Goal: Navigation & Orientation: Find specific page/section

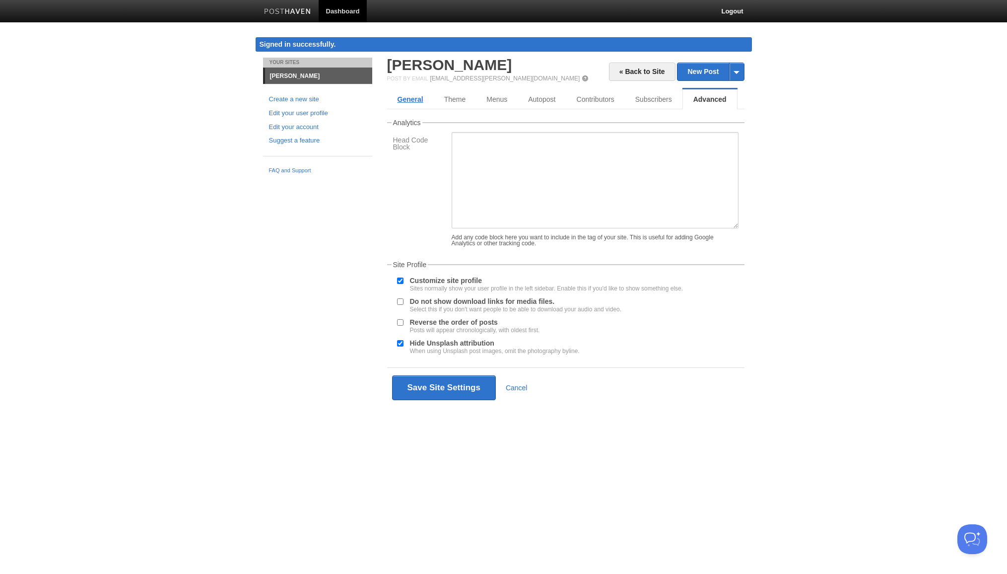
click at [406, 97] on link "General" at bounding box center [410, 99] width 47 height 20
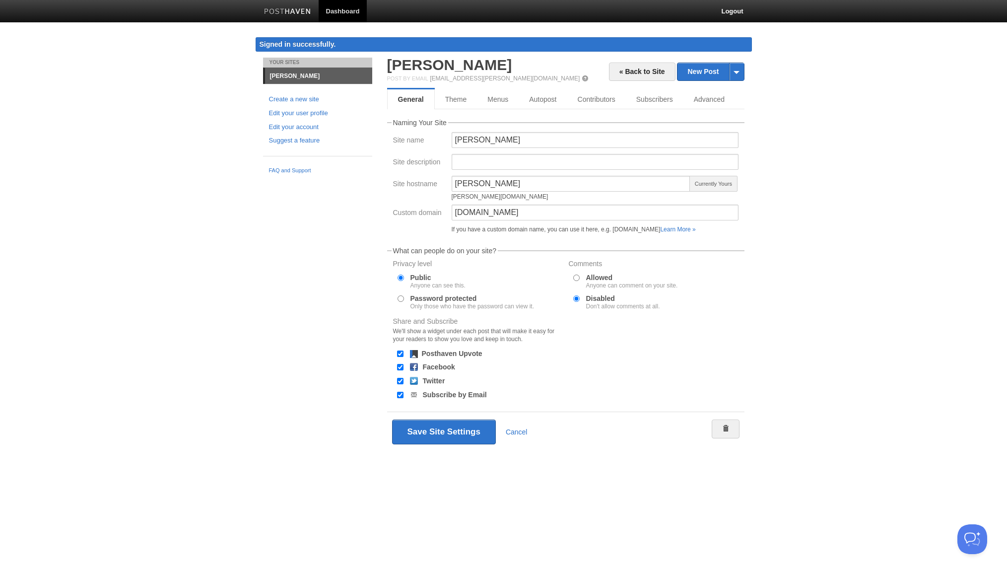
click at [582, 78] on span at bounding box center [585, 78] width 7 height 7
